Goal: Task Accomplishment & Management: Use online tool/utility

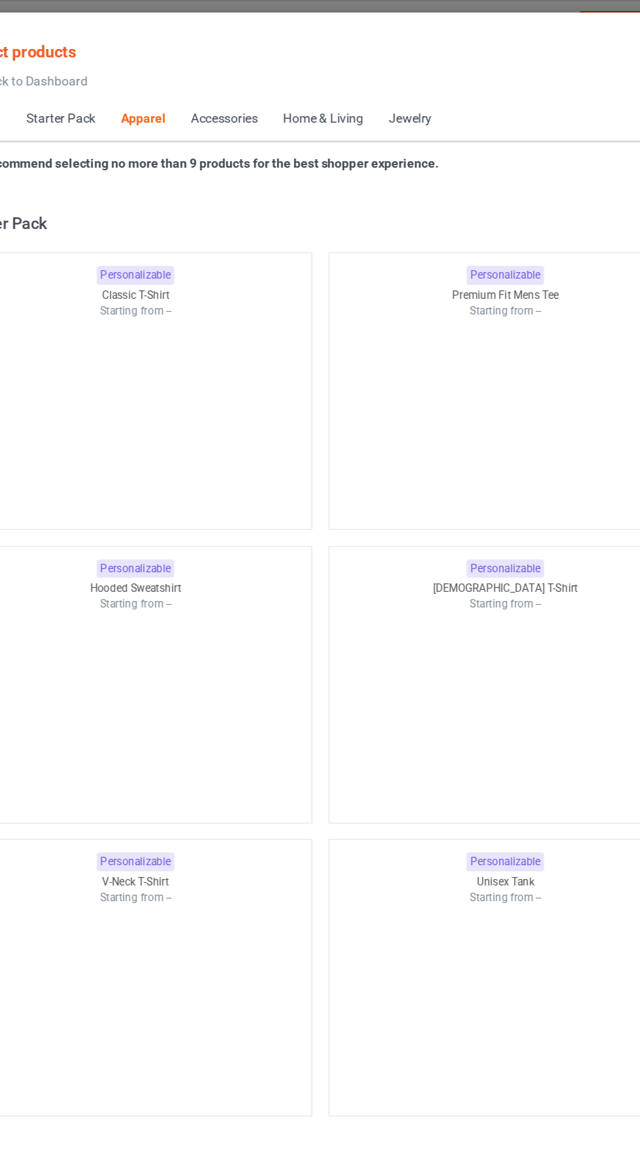
scroll to position [698, 0]
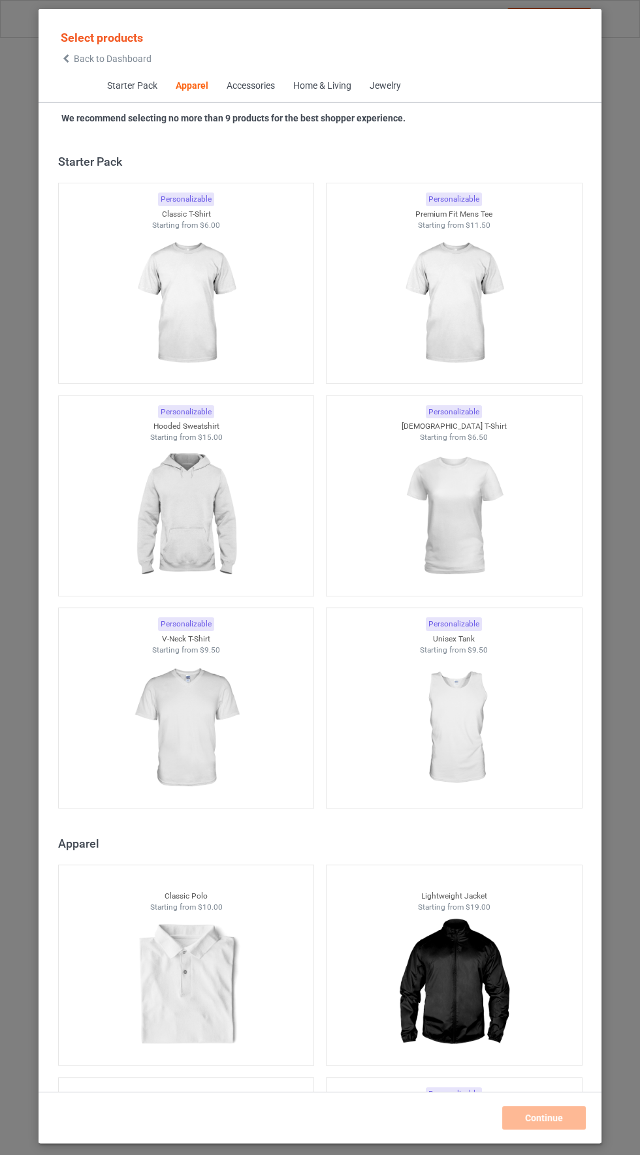
scroll to position [698, 0]
